Goal: Task Accomplishment & Management: Manage account settings

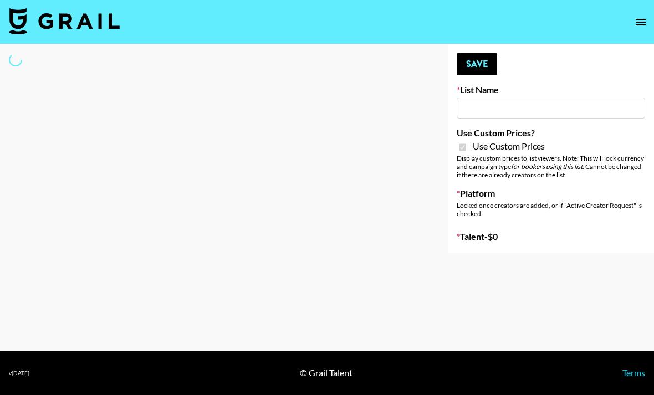
type input "Some By Mi ([DATE])"
checkbox input "true"
select select "Brand"
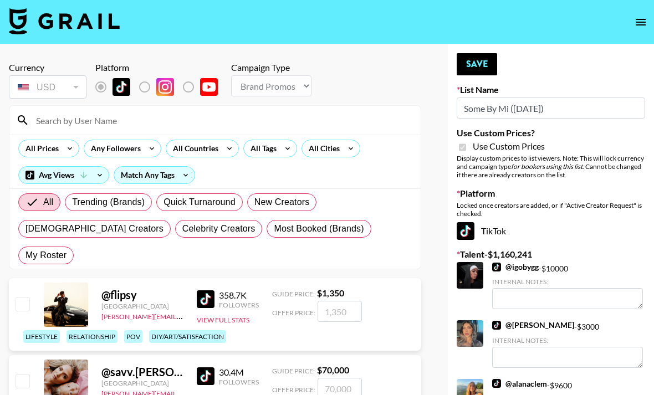
click at [330, 119] on input at bounding box center [221, 120] width 384 height 18
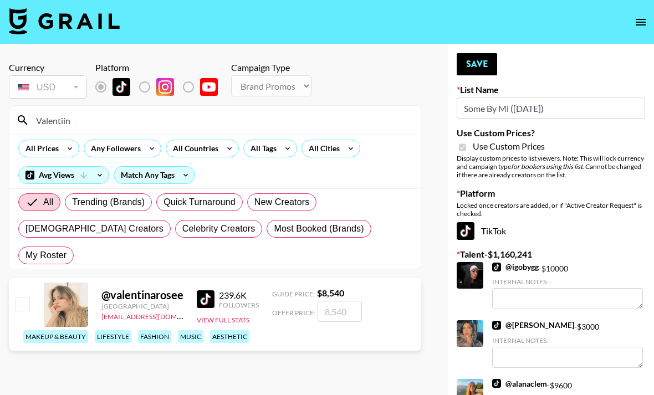
type input "Valentiin"
click at [336, 301] on input "number" at bounding box center [339, 311] width 44 height 21
type input "5"
checkbox input "true"
type input "5000"
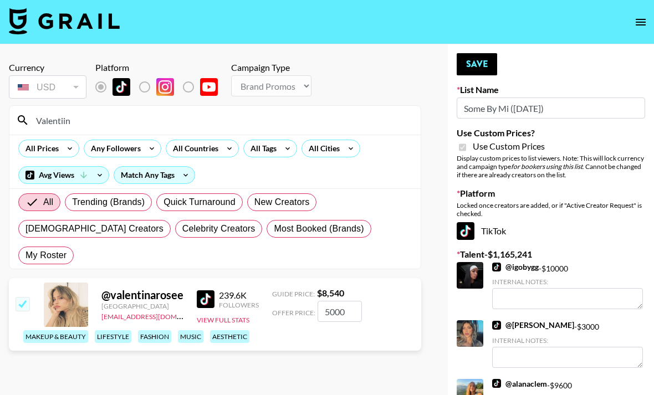
click at [200, 290] on img at bounding box center [206, 299] width 18 height 18
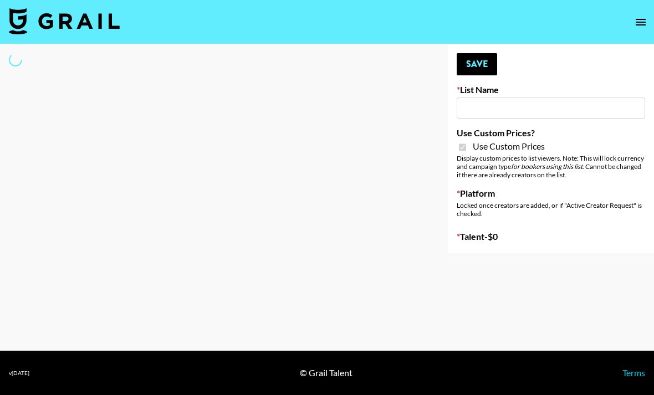
select select "Brand"
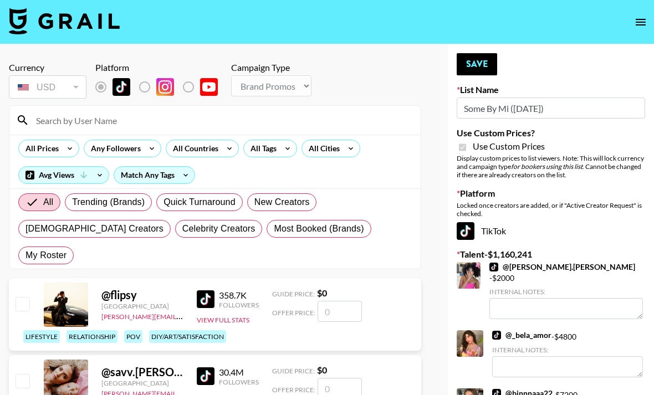
type input "Some By Mi ([DATE])"
checkbox input "true"
click at [289, 109] on div at bounding box center [214, 120] width 411 height 29
click at [302, 116] on input at bounding box center [221, 120] width 384 height 18
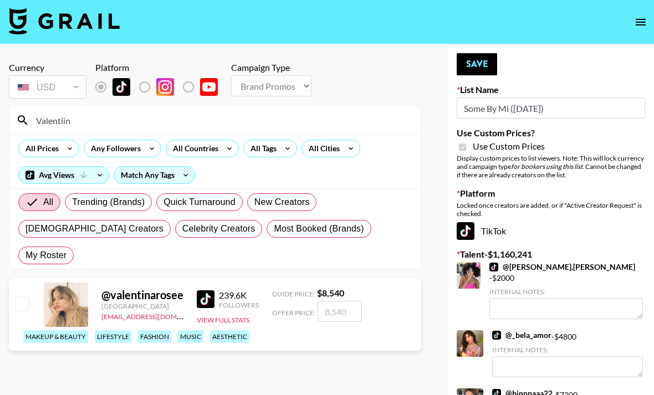
type input "Valentiin"
click at [342, 301] on input "number" at bounding box center [339, 311] width 44 height 21
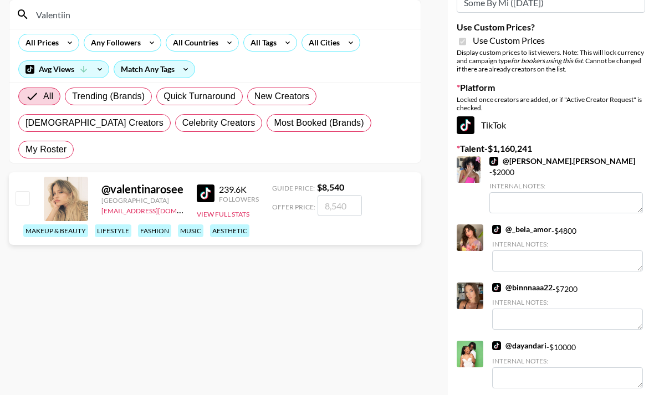
scroll to position [107, 0]
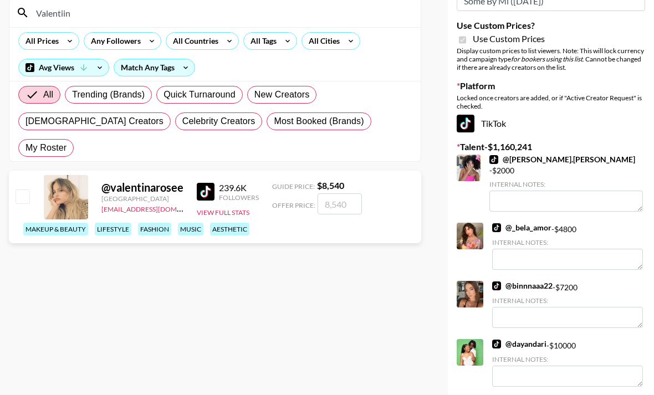
click at [533, 223] on link "@ _bela_amor" at bounding box center [521, 228] width 59 height 10
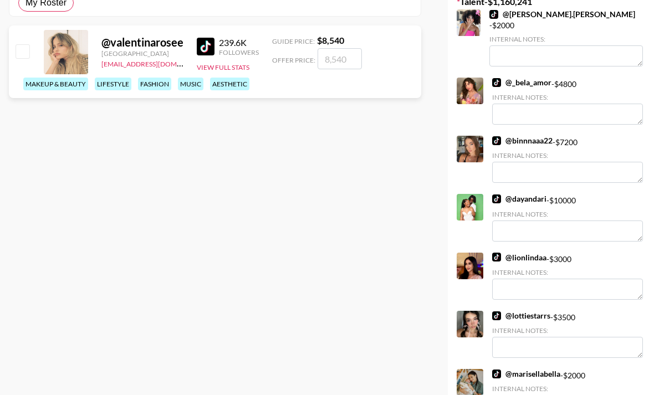
scroll to position [253, 0]
click at [539, 384] on div "Internal Notes:" at bounding box center [567, 388] width 151 height 8
click at [543, 369] on link "@ marisellabella" at bounding box center [526, 374] width 68 height 10
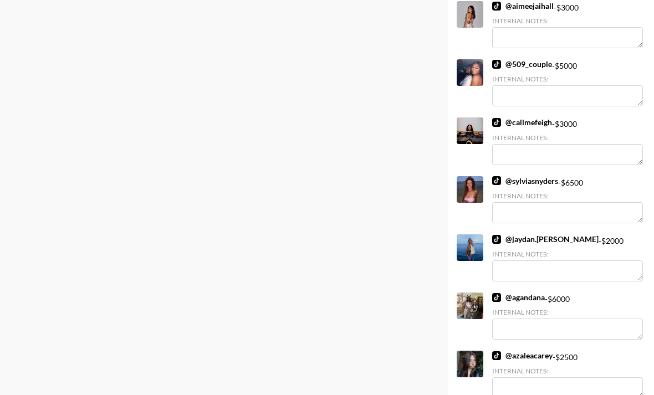
scroll to position [1032, 0]
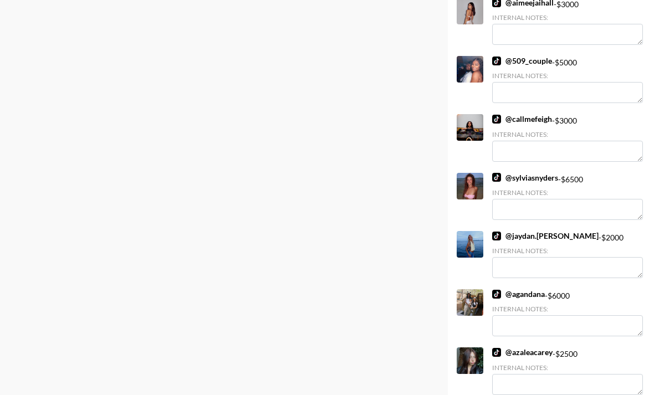
click at [544, 231] on link "@ jaydan.berry" at bounding box center [545, 236] width 106 height 10
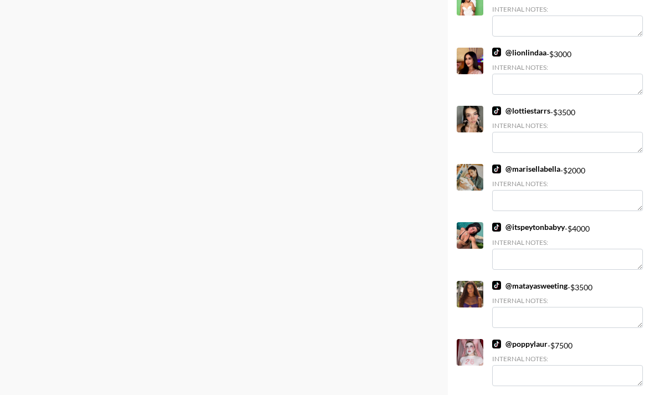
scroll to position [0, 0]
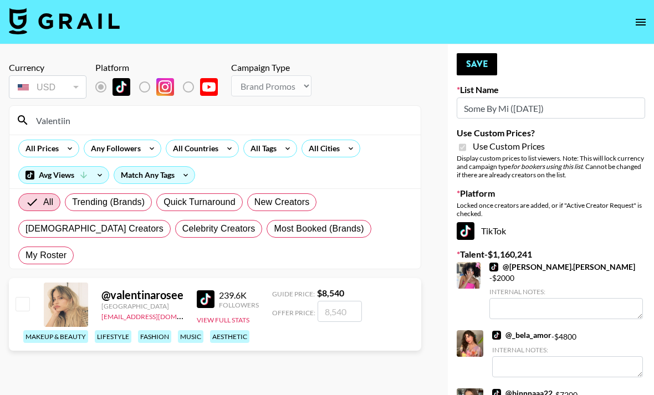
click at [336, 301] on input "number" at bounding box center [339, 311] width 44 height 21
type input "3"
checkbox input "true"
type input "3000"
click at [369, 119] on input "Valentiin" at bounding box center [221, 120] width 384 height 18
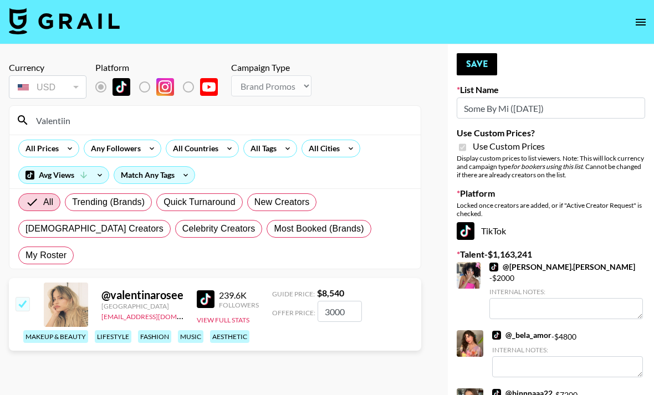
click at [399, 118] on input "Valentiin" at bounding box center [221, 120] width 384 height 18
click at [321, 122] on input "Valentiin" at bounding box center [221, 120] width 384 height 18
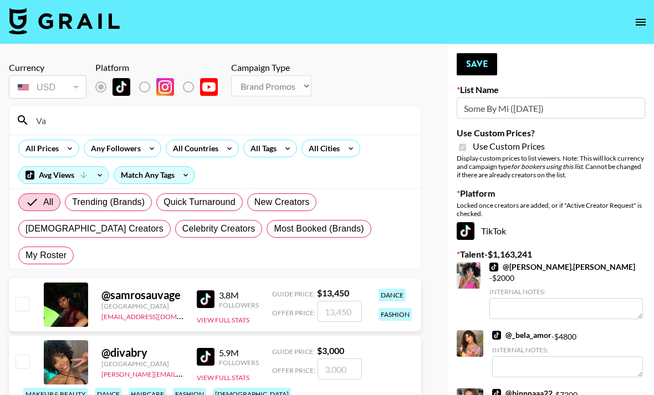
type input "V"
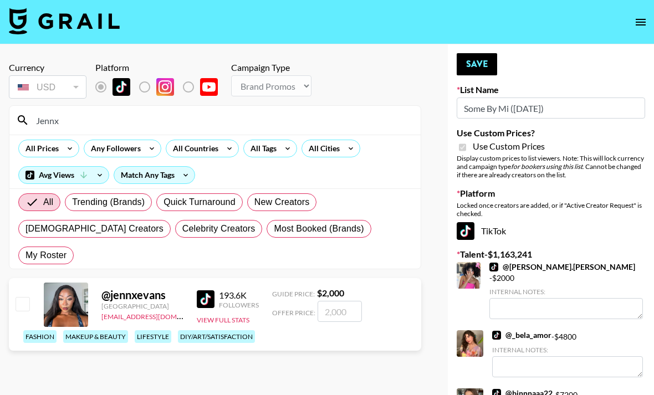
type input "Jennx"
click at [347, 301] on input "number" at bounding box center [339, 311] width 44 height 21
type input "2"
checkbox input "true"
type input "2000"
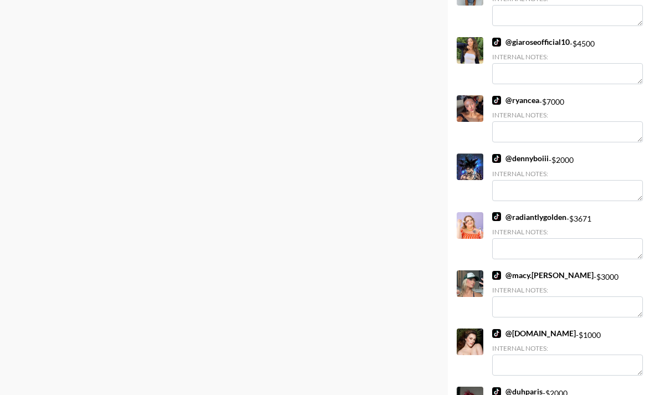
scroll to position [13920, 0]
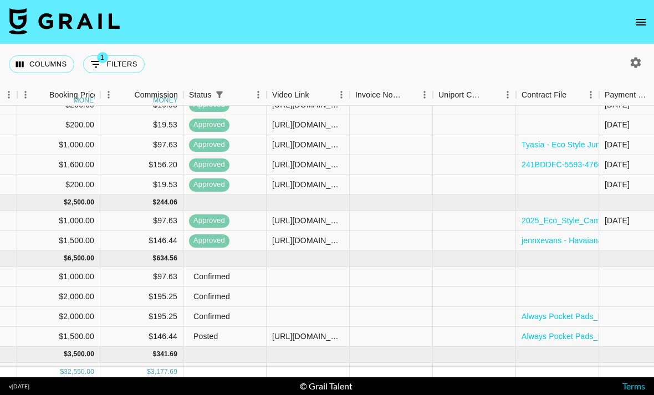
scroll to position [202, 714]
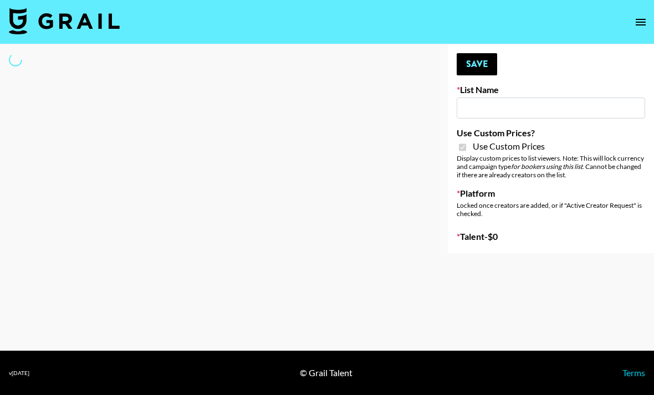
type input "Lip Liner Stain (8th Aug)"
checkbox input "true"
select select "Brand"
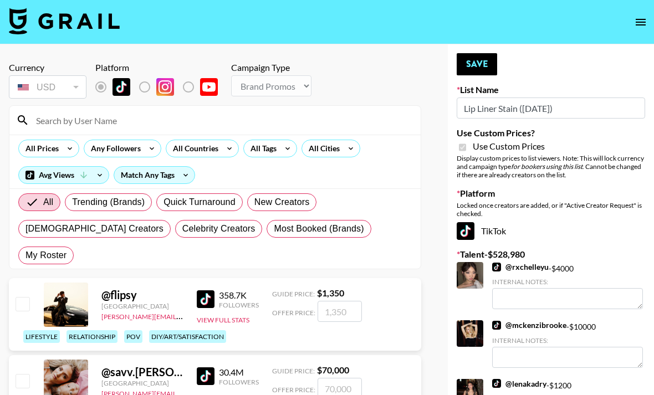
click at [316, 120] on input at bounding box center [221, 120] width 384 height 18
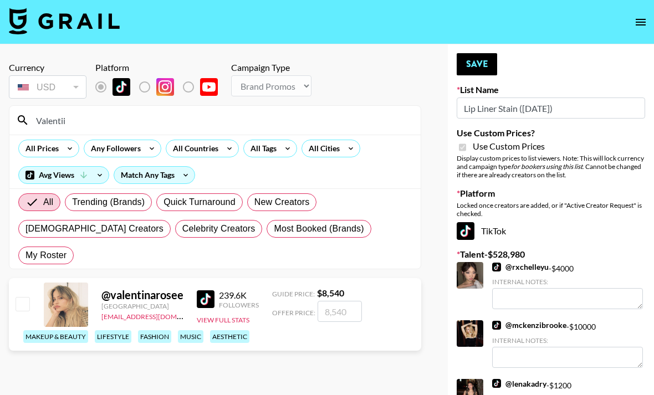
type input "Valentii"
click at [353, 301] on input "number" at bounding box center [339, 311] width 44 height 21
type input "3"
checkbox input "true"
type input "3000"
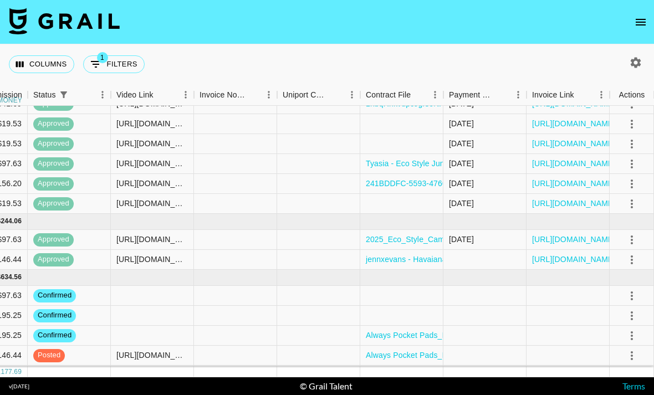
scroll to position [183, 770]
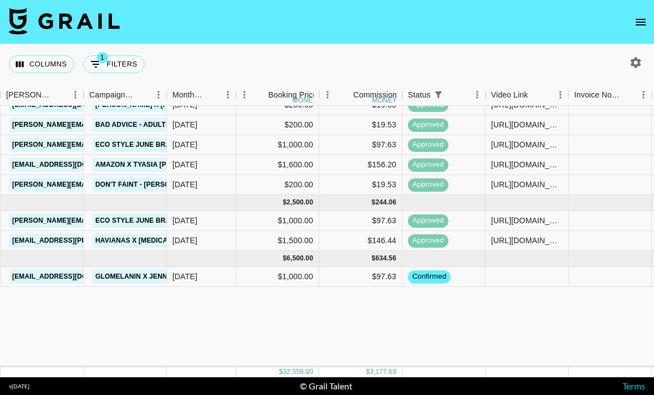
scroll to position [3, 395]
